Goal: Information Seeking & Learning: Learn about a topic

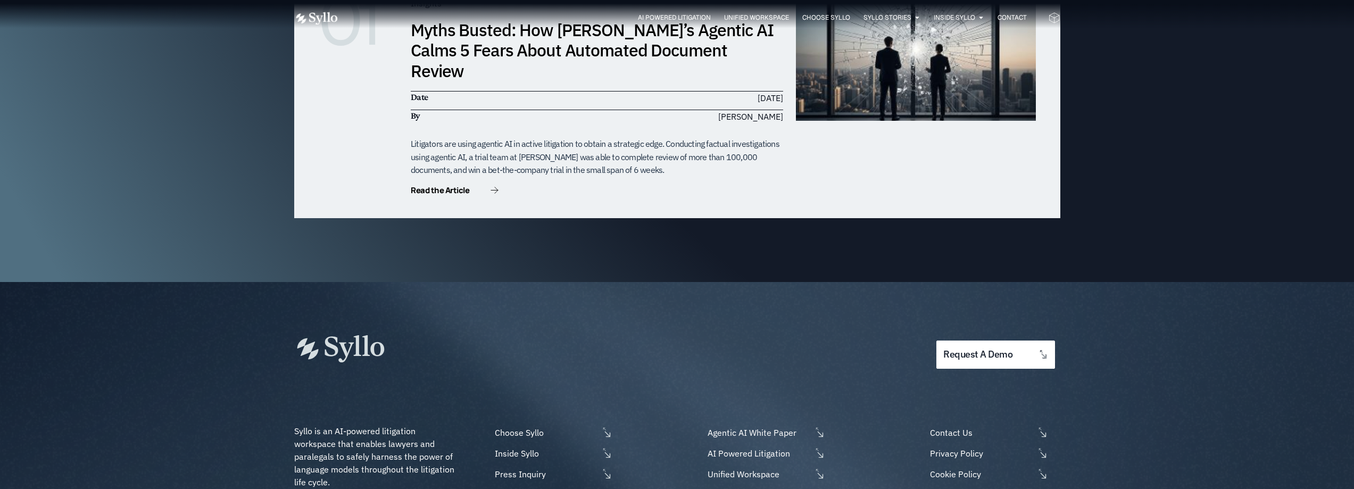
scroll to position [3139, 0]
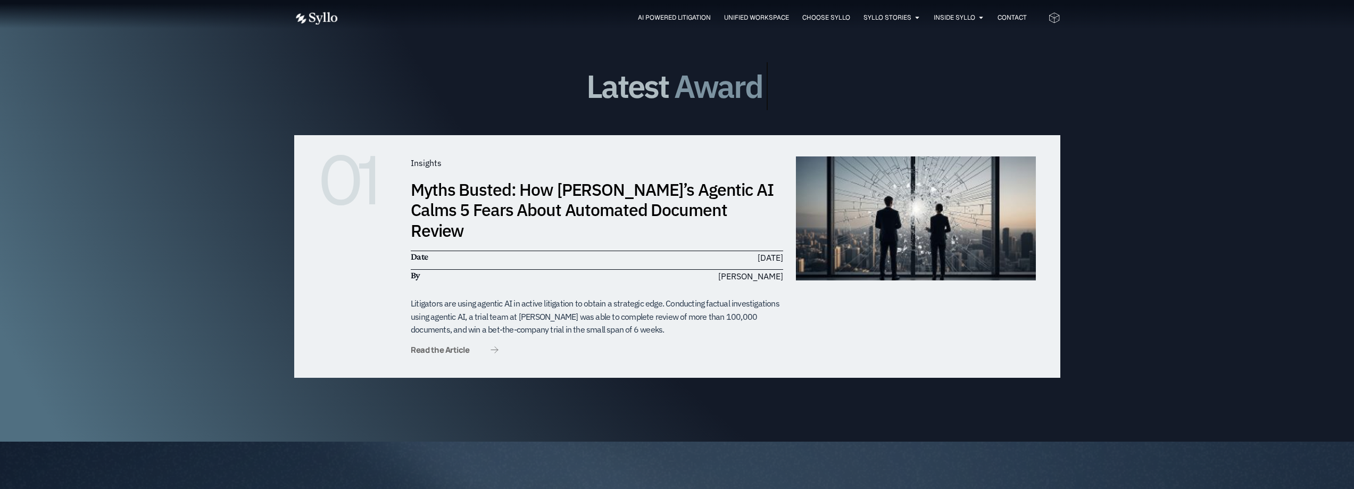
drag, startPoint x: 436, startPoint y: 298, endPoint x: 442, endPoint y: 298, distance: 5.9
click at [436, 346] on span "Read the Article" at bounding box center [440, 350] width 59 height 8
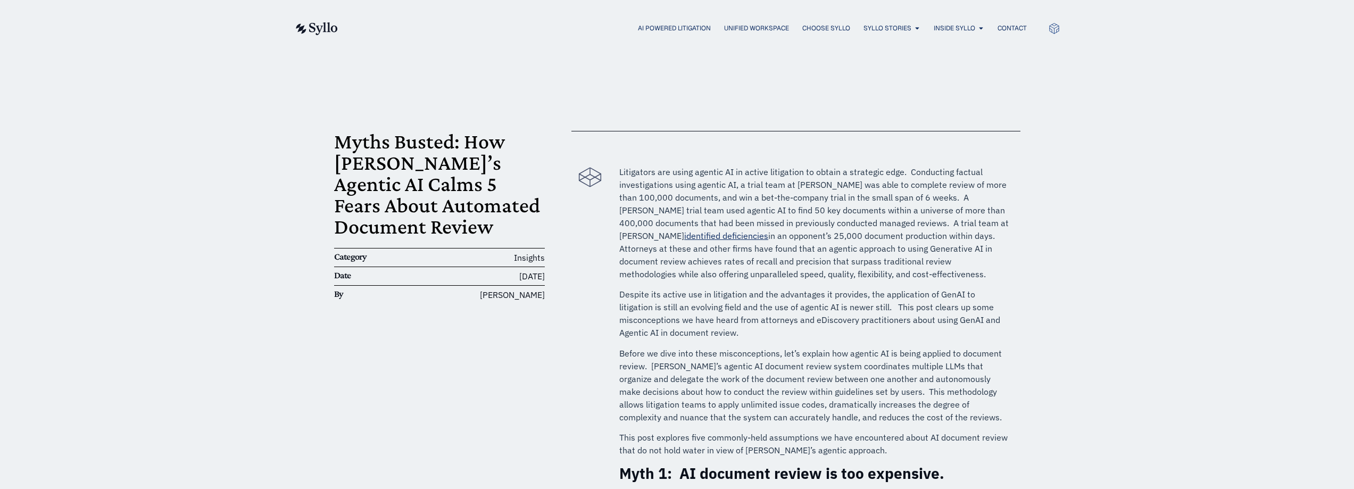
click at [642, 34] on div "AI Powered Litigation Unified Workspace Choose Syllo Syllo Stories Close Syllo …" at bounding box center [677, 28] width 766 height 14
click at [647, 26] on span "AI Powered Litigation" at bounding box center [674, 28] width 73 height 10
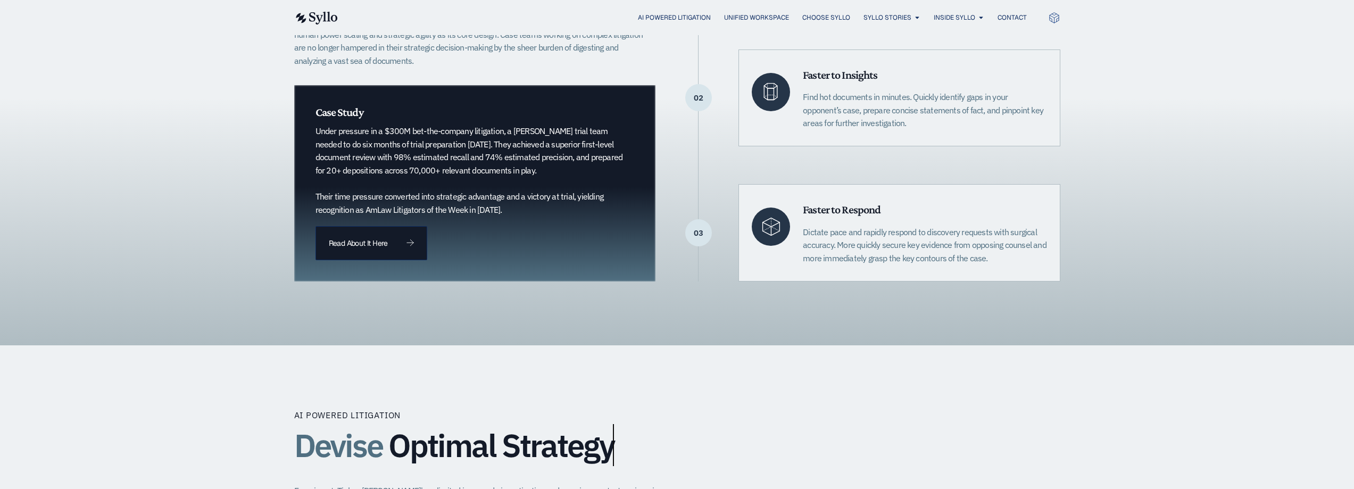
scroll to position [639, 0]
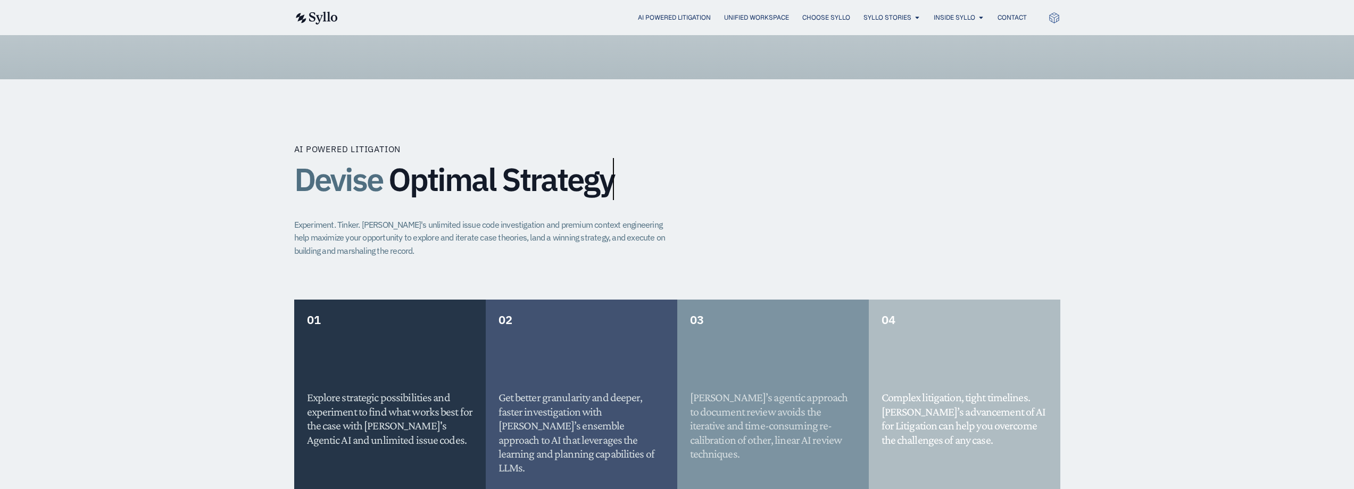
click at [540, 205] on div "AI Powered Litigation Devise Optimal Strategy Experiment. Tinker. Syllo's unlim…" at bounding box center [677, 221] width 766 height 157
click at [611, 181] on span "Optimal Strategy" at bounding box center [501, 179] width 226 height 35
click at [610, 165] on span "Optimal Strategy" at bounding box center [501, 179] width 226 height 35
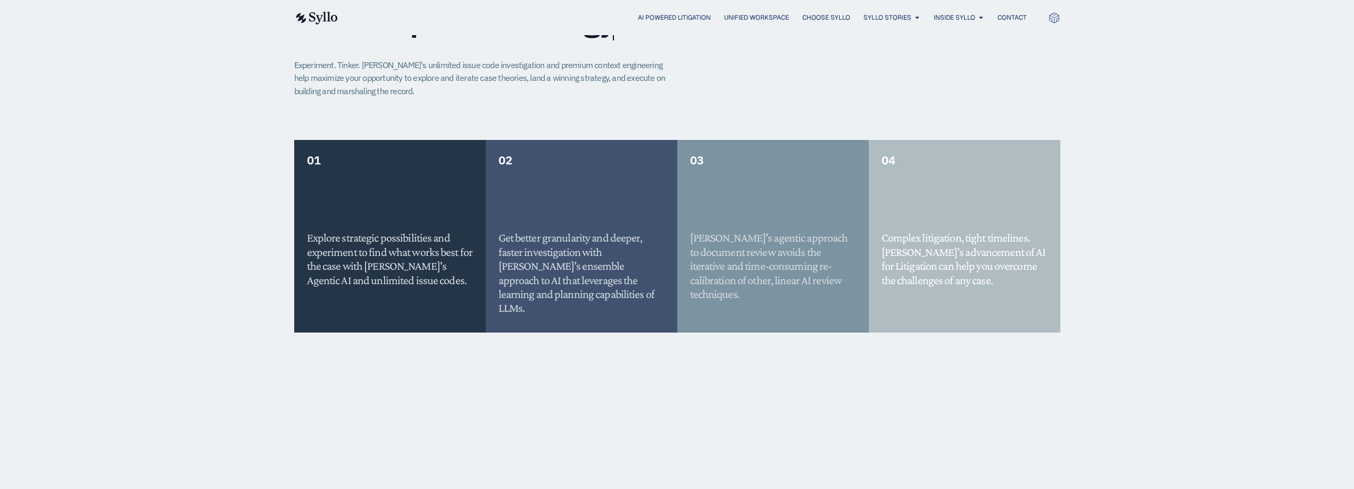
scroll to position [585, 0]
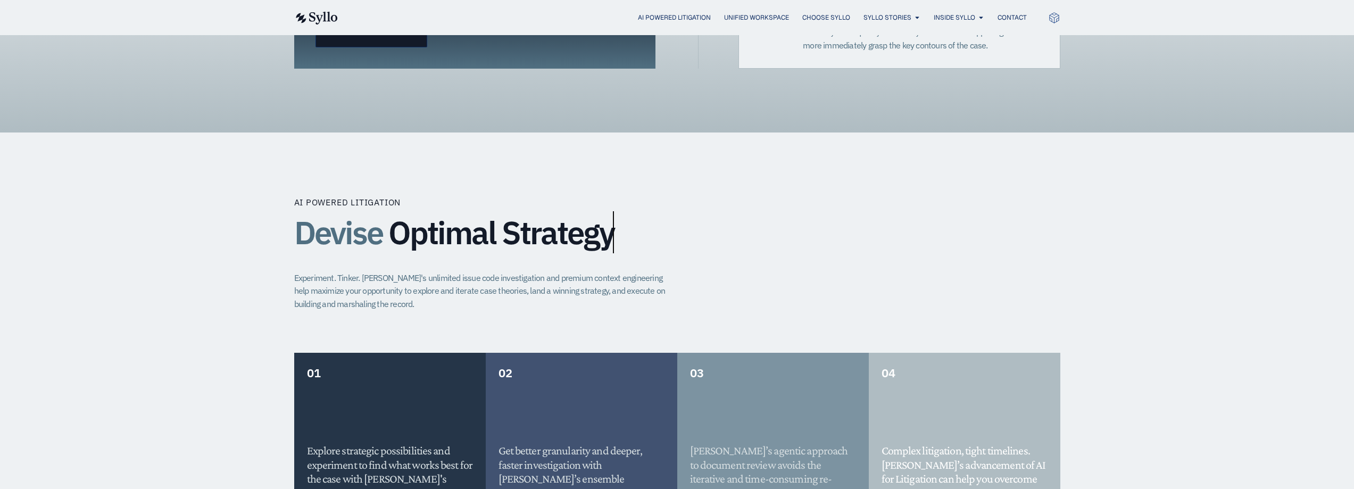
drag, startPoint x: 543, startPoint y: 206, endPoint x: 526, endPoint y: 248, distance: 45.2
click at [532, 223] on div "AI Powered Litigation Devise Optimal Strategy Experiment. Tinker. Syllo's unlim…" at bounding box center [677, 463] width 766 height 662
click at [630, 271] on p "Experiment. Tinker. Syllo's unlimited issue code investigation and premium cont…" at bounding box center [484, 290] width 380 height 39
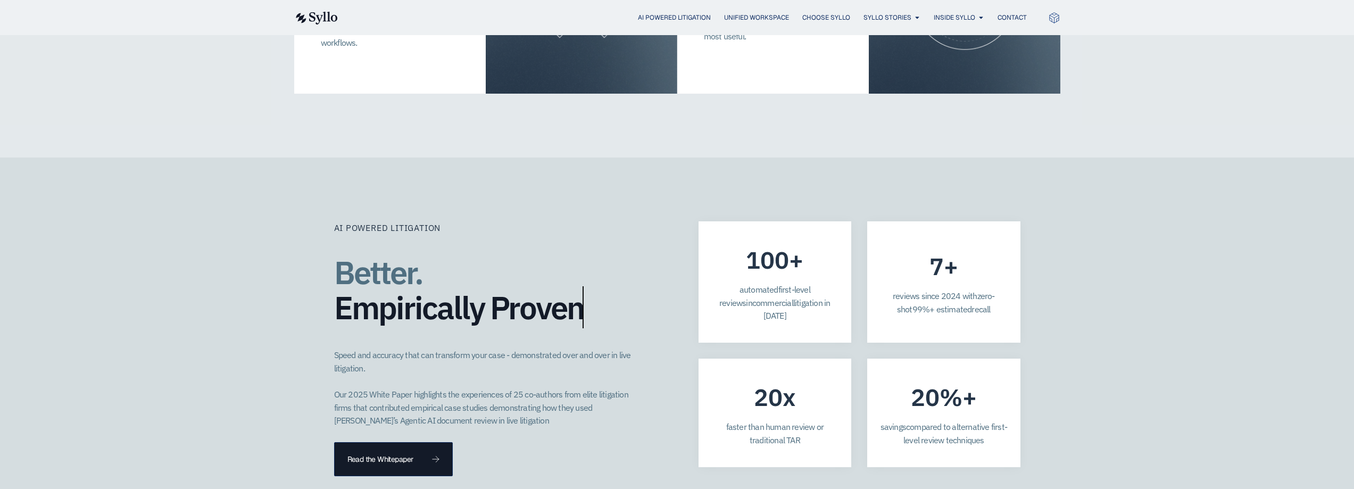
scroll to position [3077, 0]
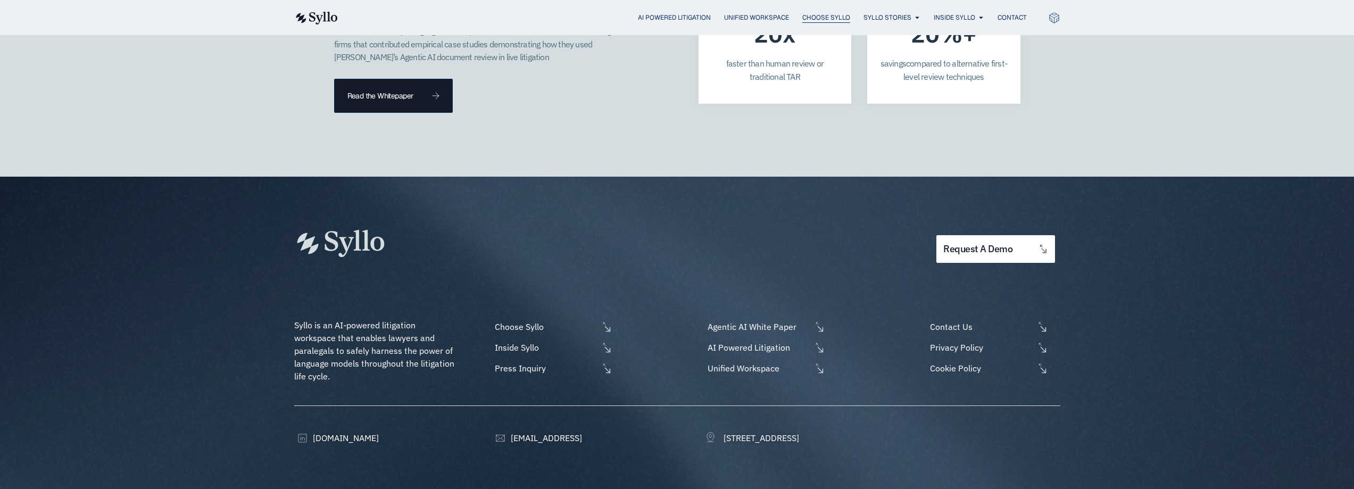
click at [805, 15] on span "Choose Syllo" at bounding box center [826, 18] width 48 height 10
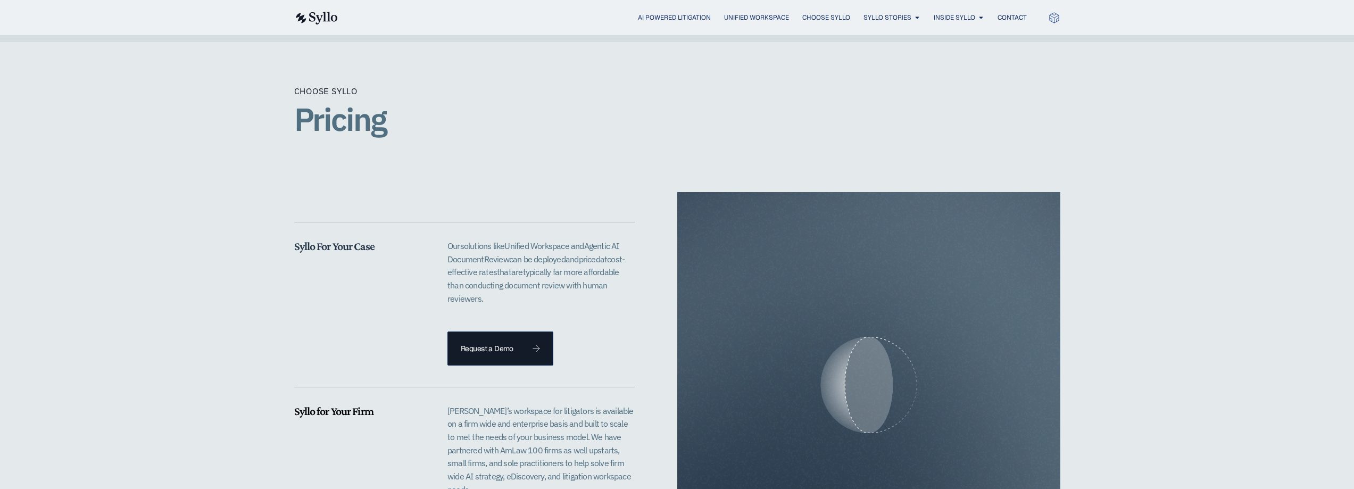
scroll to position [2205, 0]
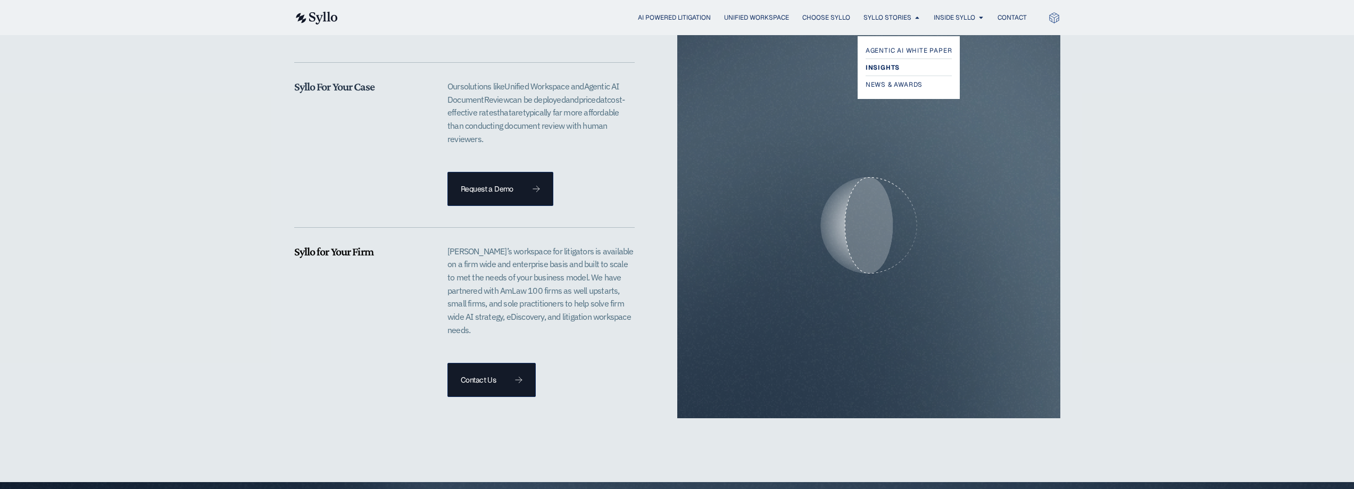
click at [884, 69] on span "Insights" at bounding box center [883, 67] width 34 height 13
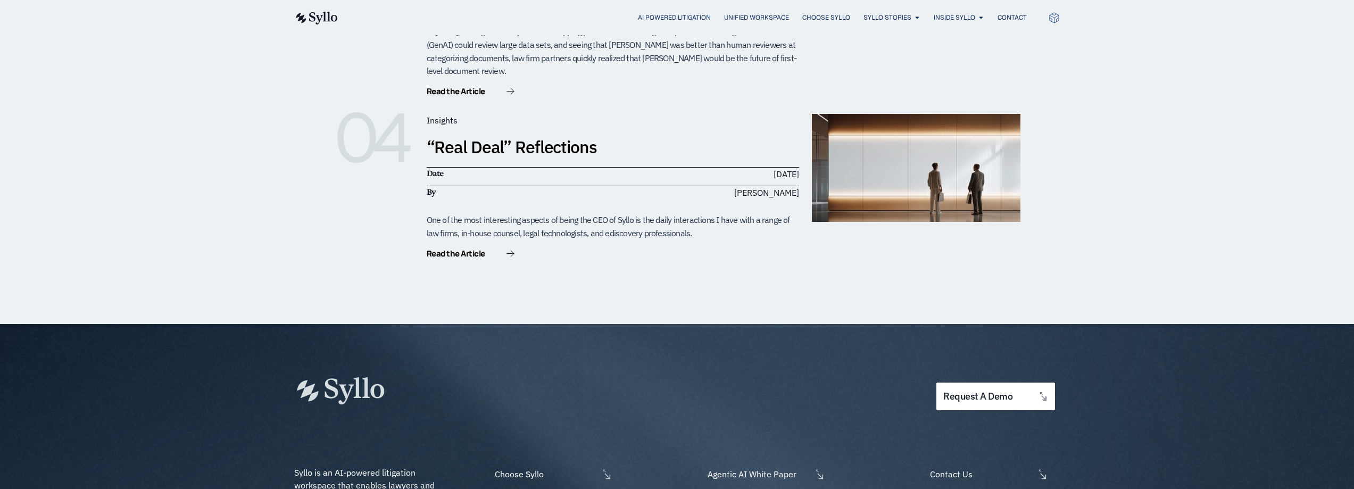
scroll to position [952, 0]
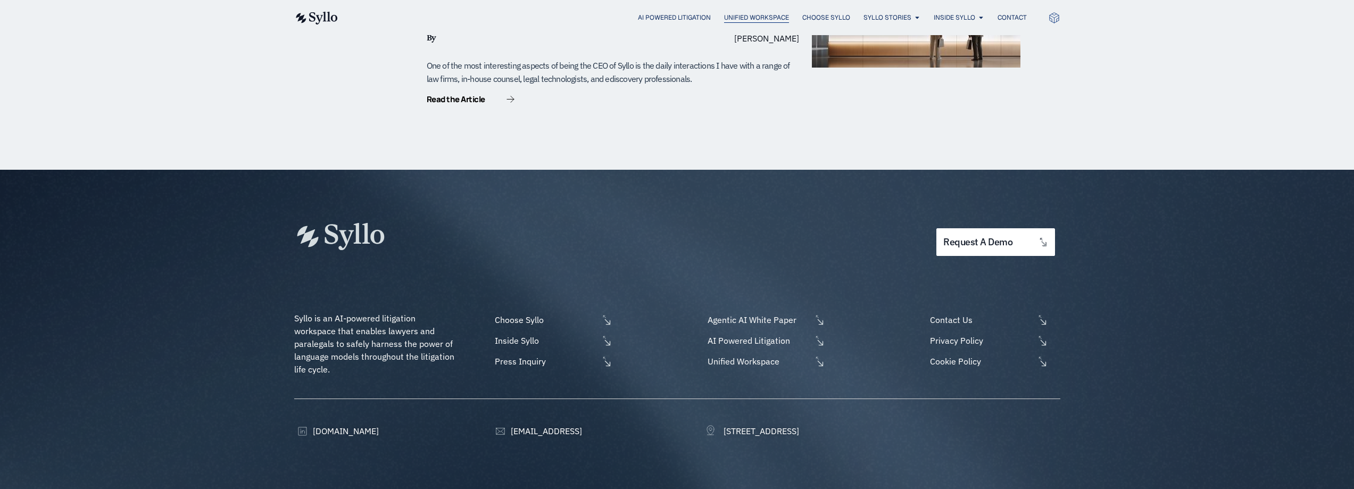
click at [756, 13] on span "Unified Workspace" at bounding box center [756, 18] width 65 height 10
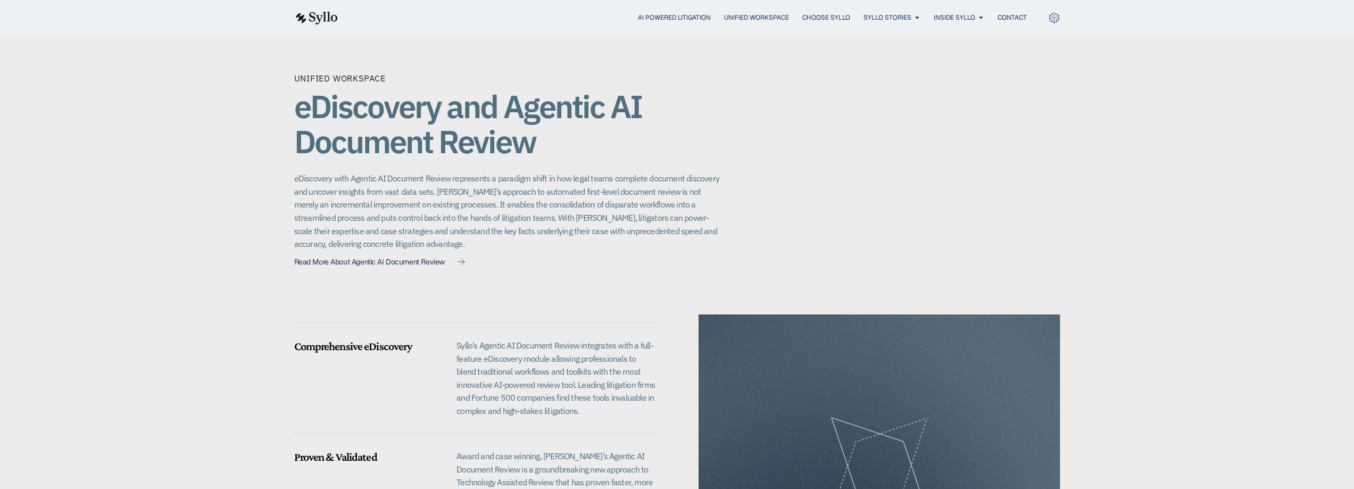
scroll to position [479, 0]
